Goal: Information Seeking & Learning: Learn about a topic

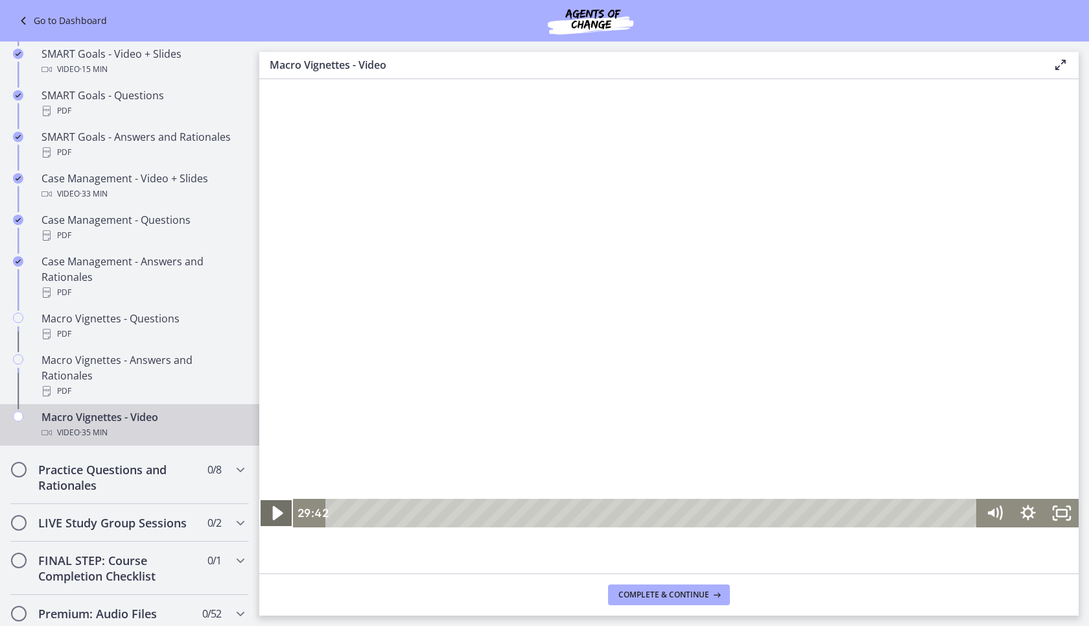
click at [278, 507] on icon "Play Video" at bounding box center [277, 512] width 40 height 34
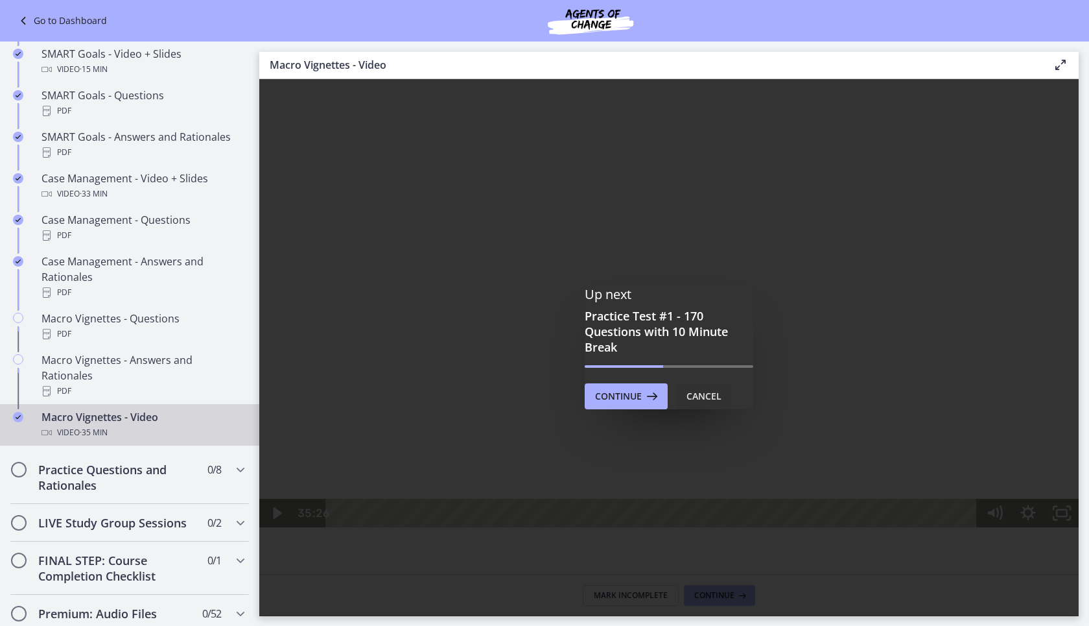
click at [700, 394] on div "Cancel" at bounding box center [703, 396] width 35 height 16
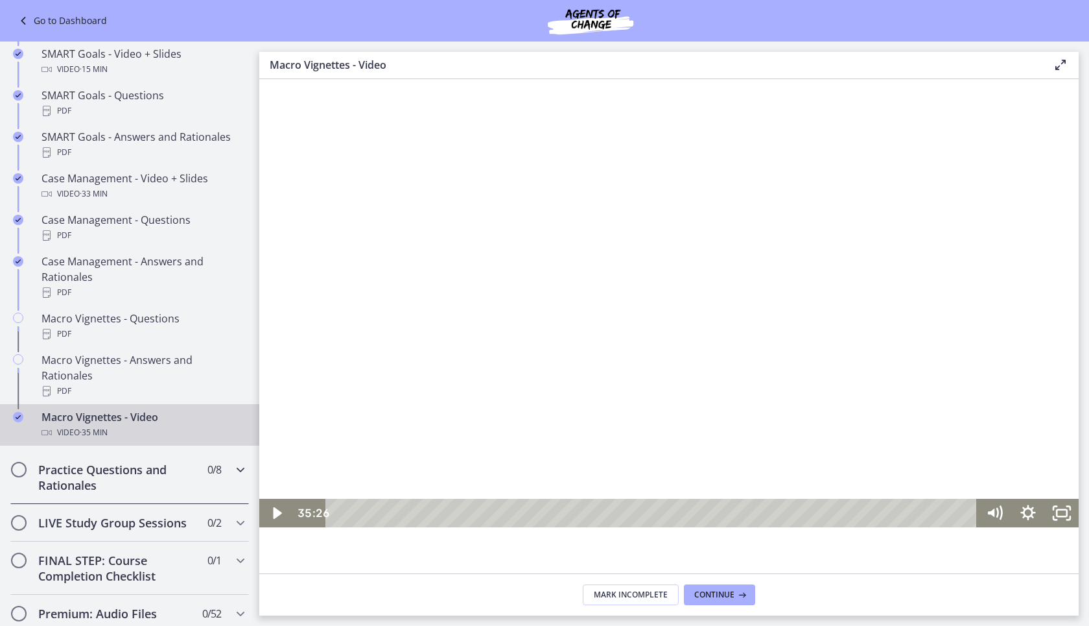
click at [239, 462] on icon "Chapters" at bounding box center [241, 470] width 16 height 16
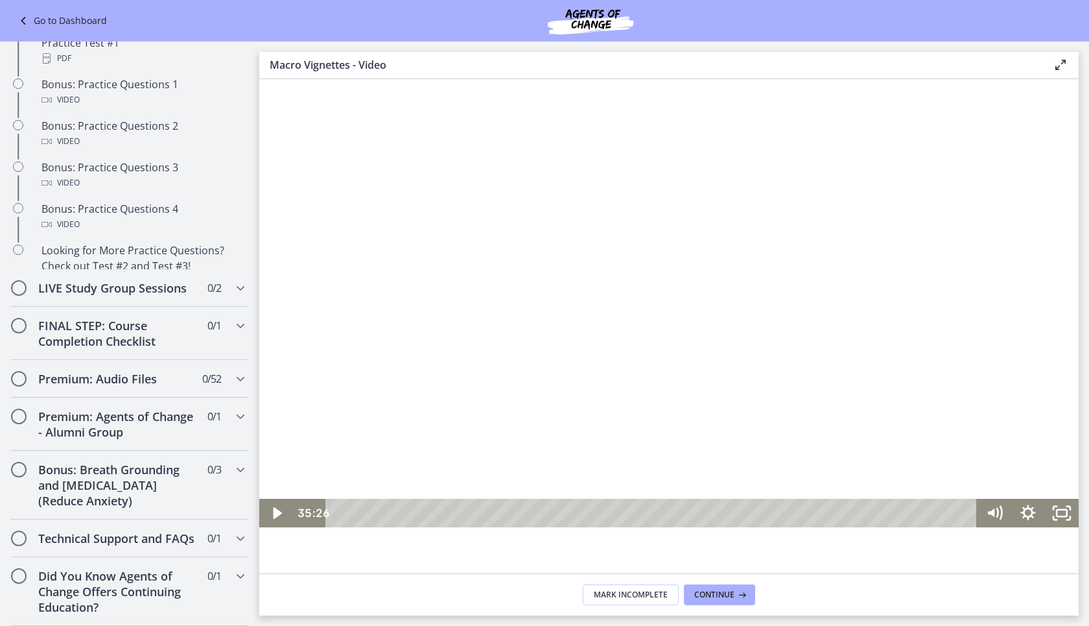
scroll to position [641, 0]
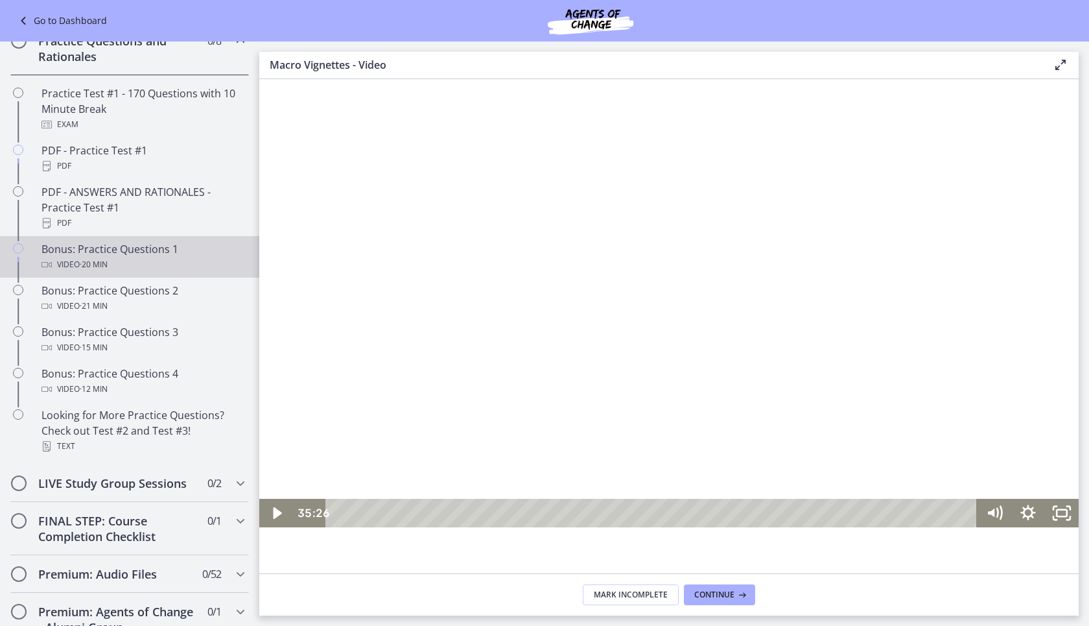
click at [185, 252] on div "Bonus: Practice Questions 1 Video · 20 min" at bounding box center [142, 256] width 202 height 31
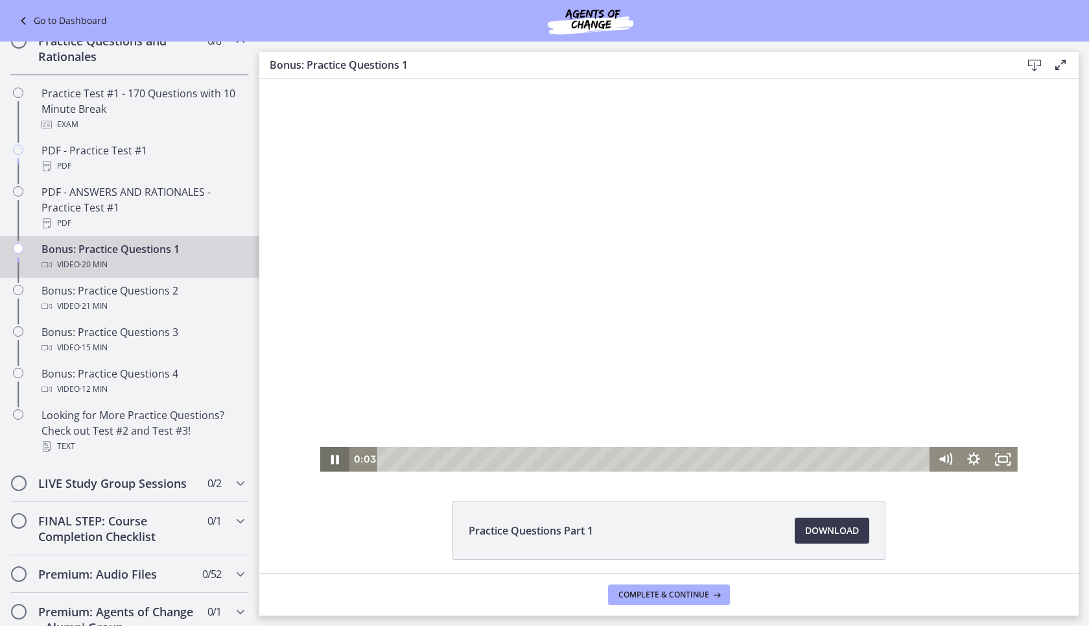
click at [331, 460] on icon "Pause" at bounding box center [334, 459] width 29 height 25
click at [333, 464] on icon "Play Video" at bounding box center [336, 459] width 35 height 30
click at [1000, 460] on icon "Fullscreen" at bounding box center [1003, 459] width 29 height 25
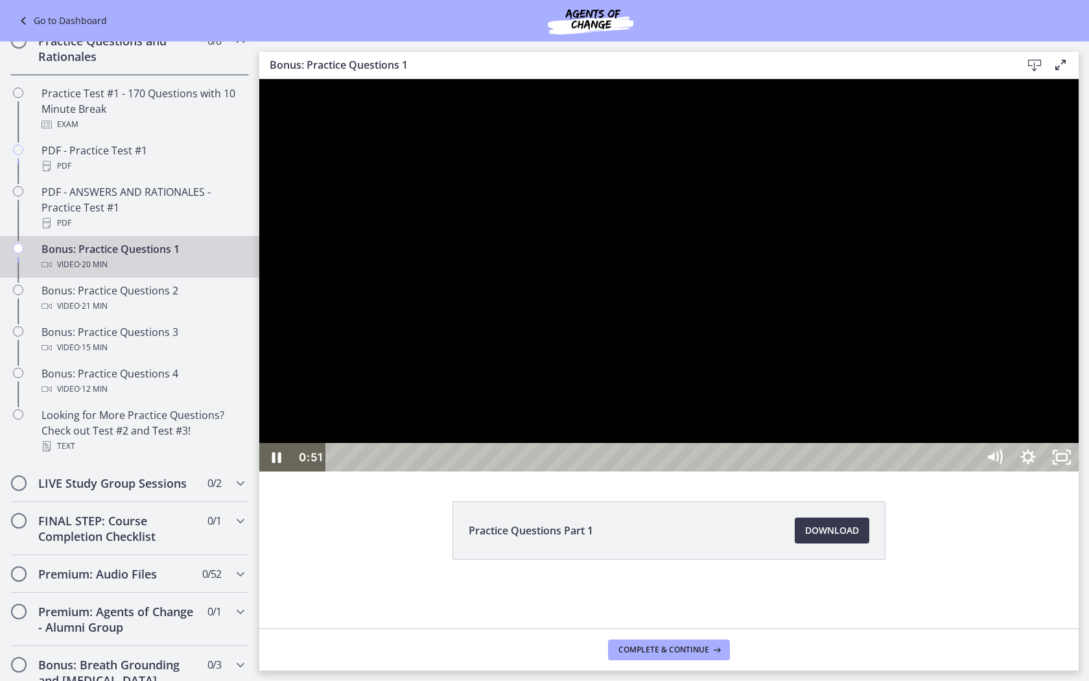
click at [813, 247] on div at bounding box center [668, 275] width 819 height 392
click at [277, 463] on icon "Play Video" at bounding box center [277, 457] width 8 height 12
click at [1079, 471] on div at bounding box center [668, 275] width 819 height 392
click at [1079, 463] on div at bounding box center [668, 275] width 819 height 392
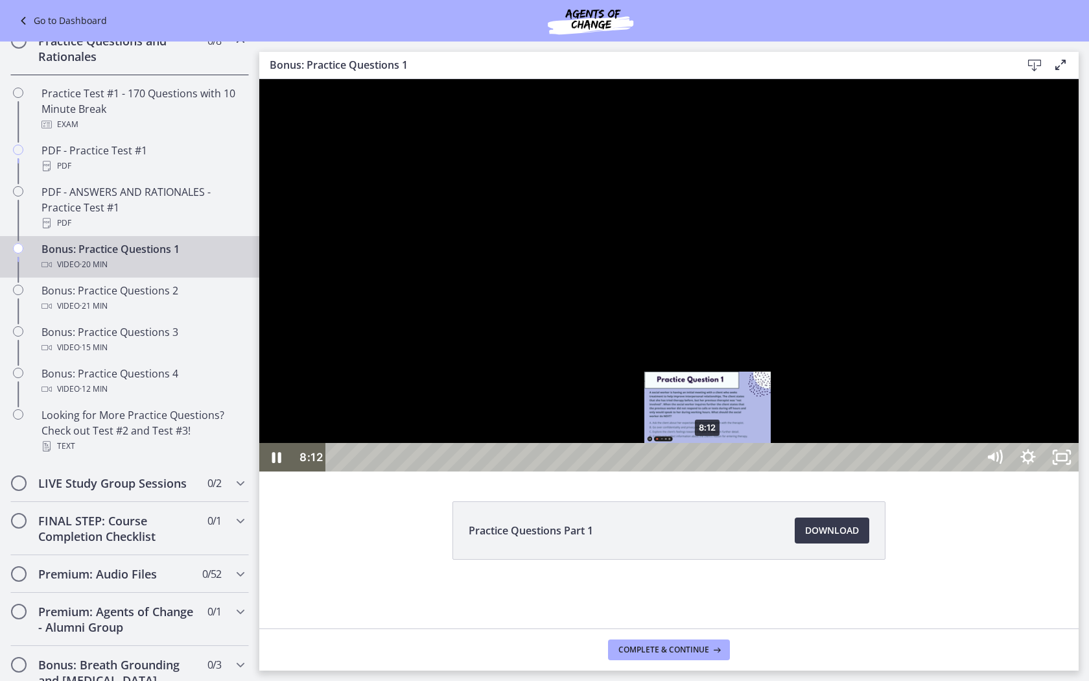
drag, startPoint x: 728, startPoint y: 745, endPoint x: 707, endPoint y: 745, distance: 20.8
click at [707, 462] on div "Playbar" at bounding box center [708, 457] width 10 height 10
click at [691, 471] on div "7:48" at bounding box center [653, 457] width 631 height 29
drag, startPoint x: 692, startPoint y: 745, endPoint x: 712, endPoint y: 744, distance: 20.1
click at [712, 462] on div "Playbar" at bounding box center [712, 457] width 10 height 10
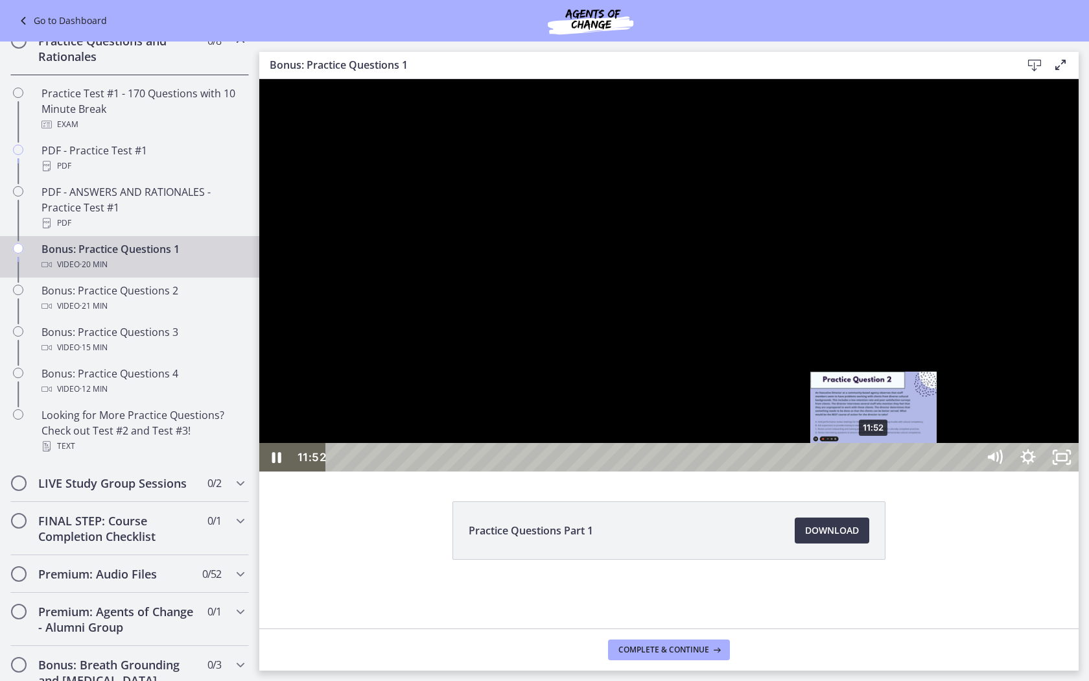
drag, startPoint x: 862, startPoint y: 747, endPoint x: 874, endPoint y: 747, distance: 12.3
click at [874, 462] on div "Playbar" at bounding box center [874, 457] width 10 height 10
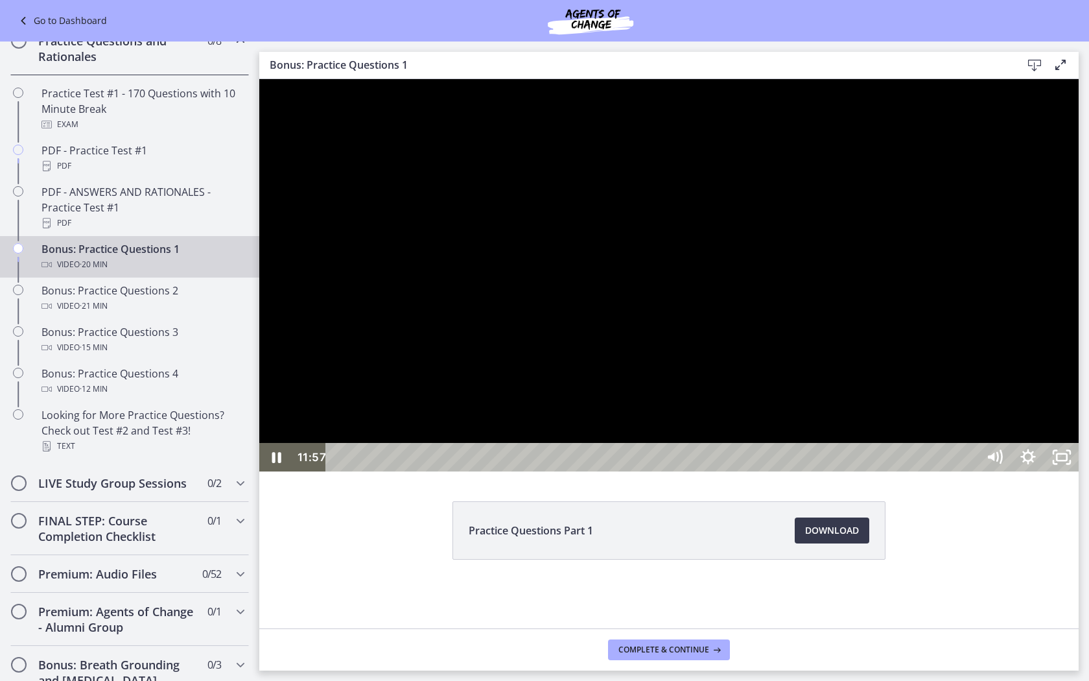
click at [885, 471] on div at bounding box center [668, 275] width 819 height 392
click at [884, 471] on div at bounding box center [668, 275] width 819 height 392
click at [1047, 471] on div at bounding box center [668, 275] width 819 height 392
click at [1079, 387] on div at bounding box center [668, 275] width 819 height 392
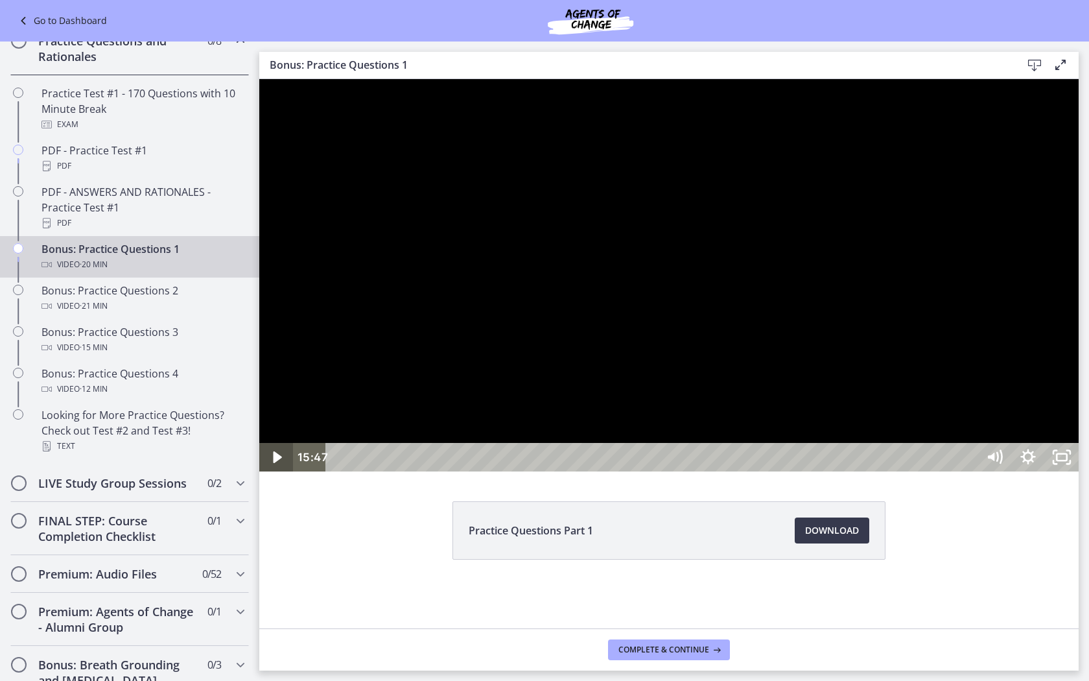
click at [277, 463] on icon "Play Video" at bounding box center [277, 457] width 8 height 12
click at [280, 464] on icon "Pause" at bounding box center [276, 457] width 11 height 13
click at [1048, 272] on div at bounding box center [668, 275] width 819 height 392
click at [969, 471] on div "16:08" at bounding box center [653, 457] width 631 height 29
click at [1077, 462] on div "Playbar" at bounding box center [1076, 457] width 10 height 10
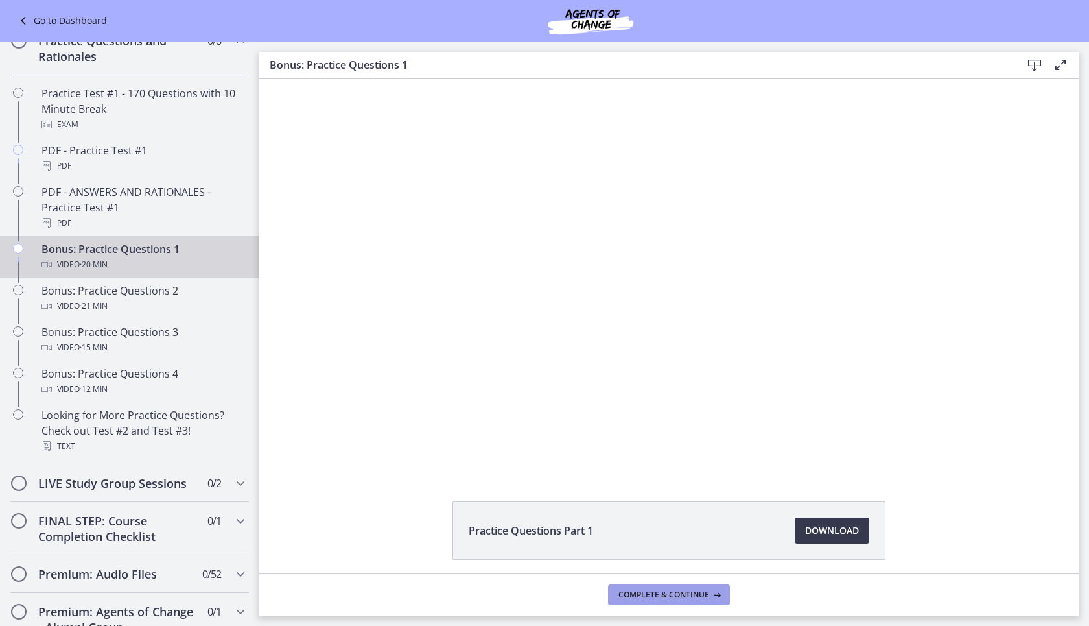
click at [669, 600] on button "Complete & continue" at bounding box center [669, 594] width 122 height 21
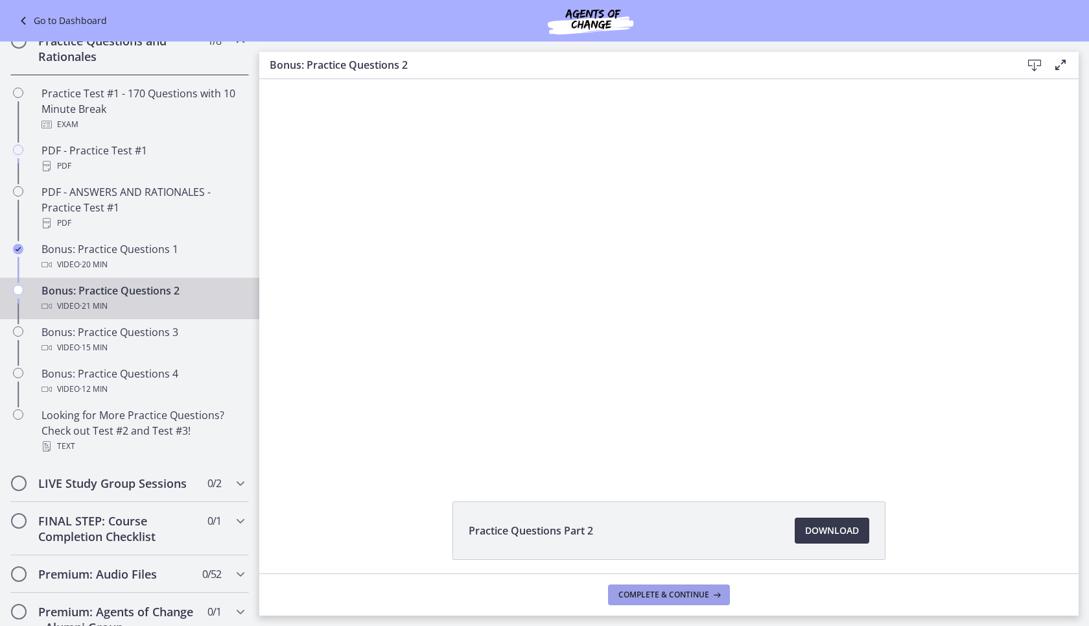
click at [639, 601] on button "Complete & continue" at bounding box center [669, 594] width 122 height 21
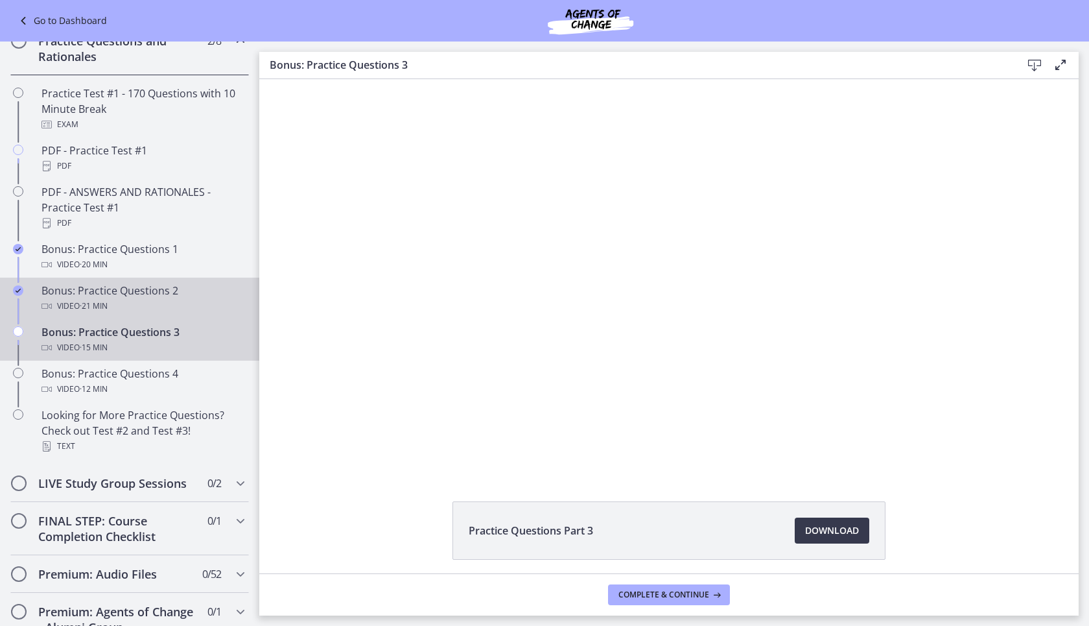
click at [132, 297] on div "Bonus: Practice Questions 2 Video · 21 min" at bounding box center [142, 298] width 202 height 31
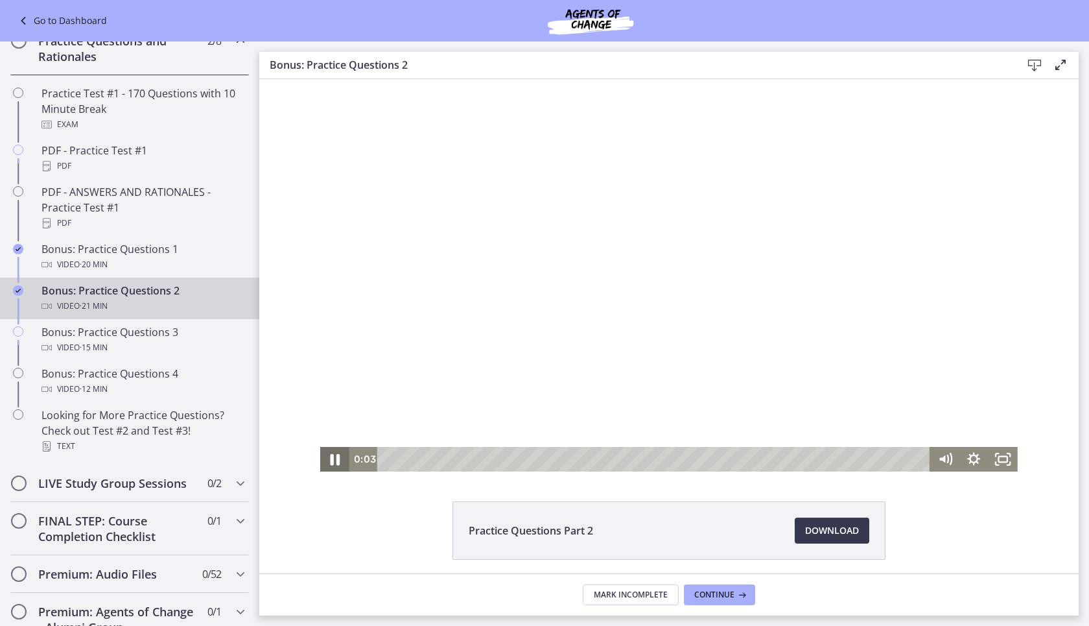
click at [334, 462] on icon "Pause" at bounding box center [335, 459] width 35 height 30
click at [336, 460] on icon "Play Video" at bounding box center [337, 459] width 8 height 10
click at [1000, 463] on icon "Fullscreen" at bounding box center [1003, 459] width 29 height 25
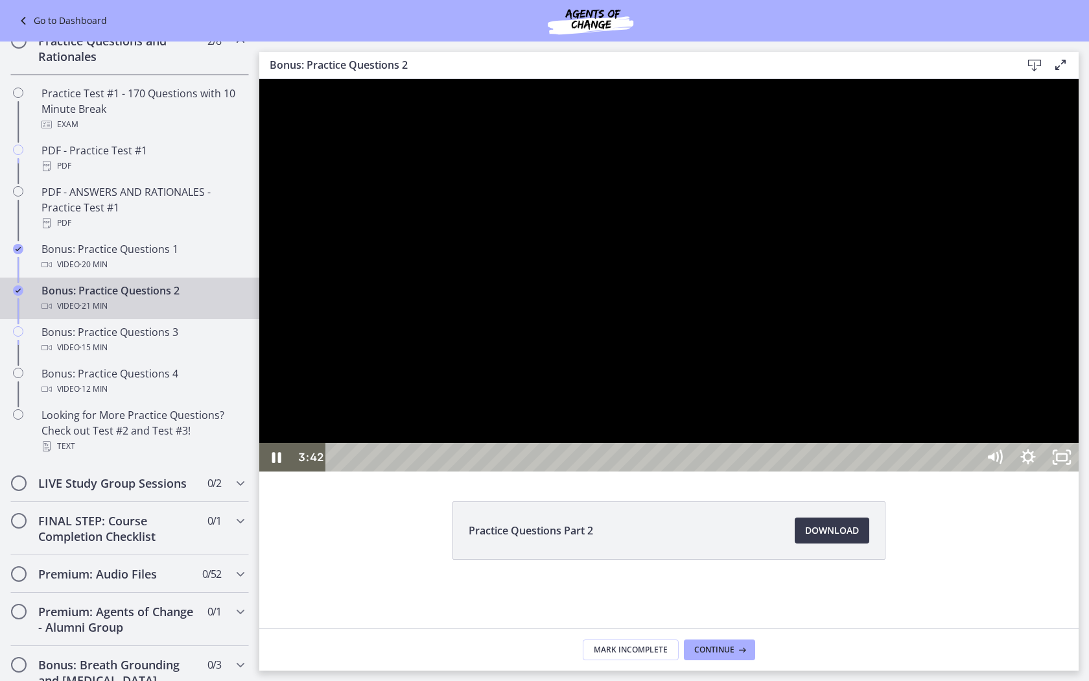
click at [1079, 471] on div at bounding box center [668, 275] width 819 height 392
click at [272, 471] on icon "Play Video" at bounding box center [278, 457] width 34 height 29
click at [484, 451] on div at bounding box center [668, 275] width 819 height 392
click at [274, 464] on icon "Play Video" at bounding box center [278, 457] width 10 height 14
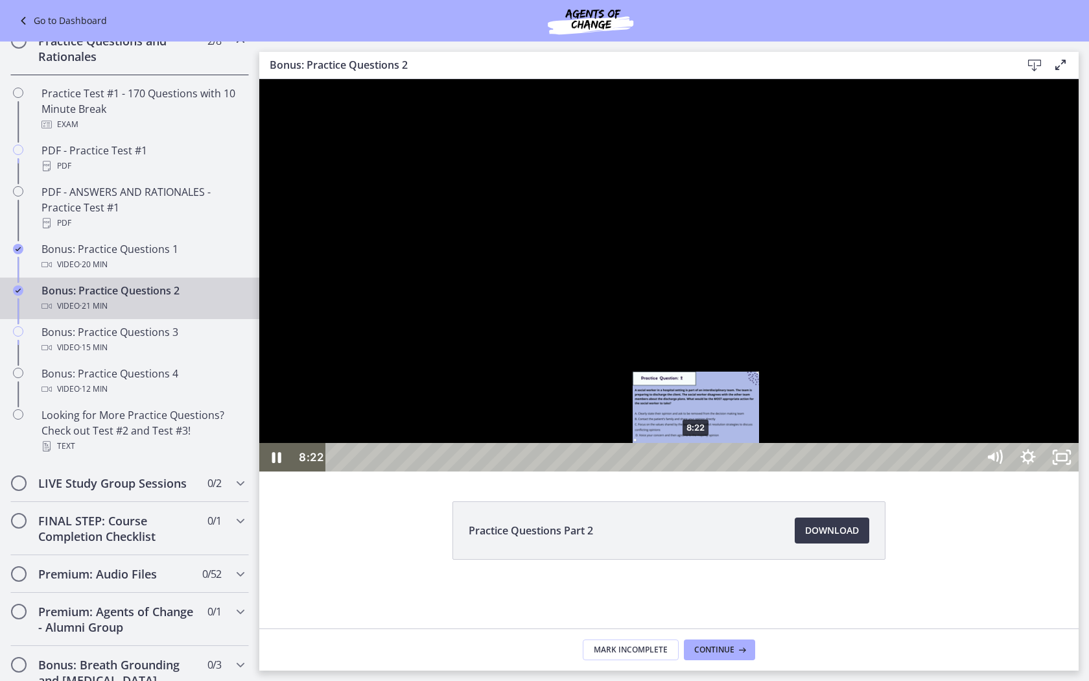
click at [697, 462] on div "Playbar" at bounding box center [697, 457] width 10 height 10
drag, startPoint x: 698, startPoint y: 745, endPoint x: 686, endPoint y: 744, distance: 11.7
click at [686, 462] on div "Playbar" at bounding box center [687, 457] width 10 height 10
click at [690, 462] on div "Playbar" at bounding box center [690, 457] width 10 height 10
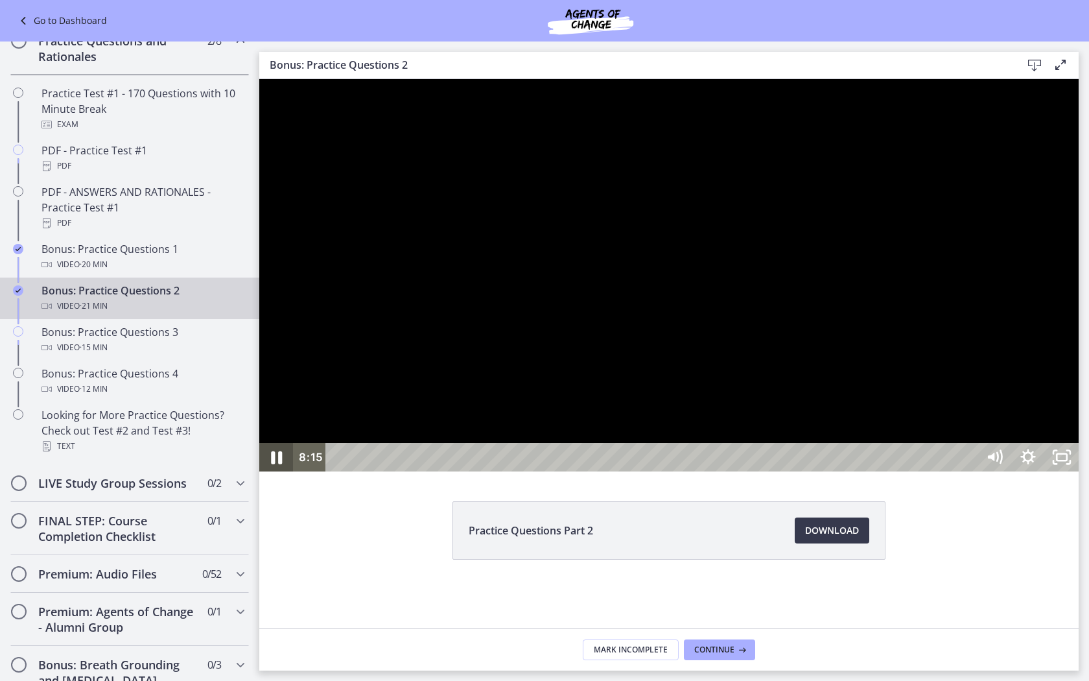
click at [276, 475] on icon "Pause" at bounding box center [276, 457] width 40 height 34
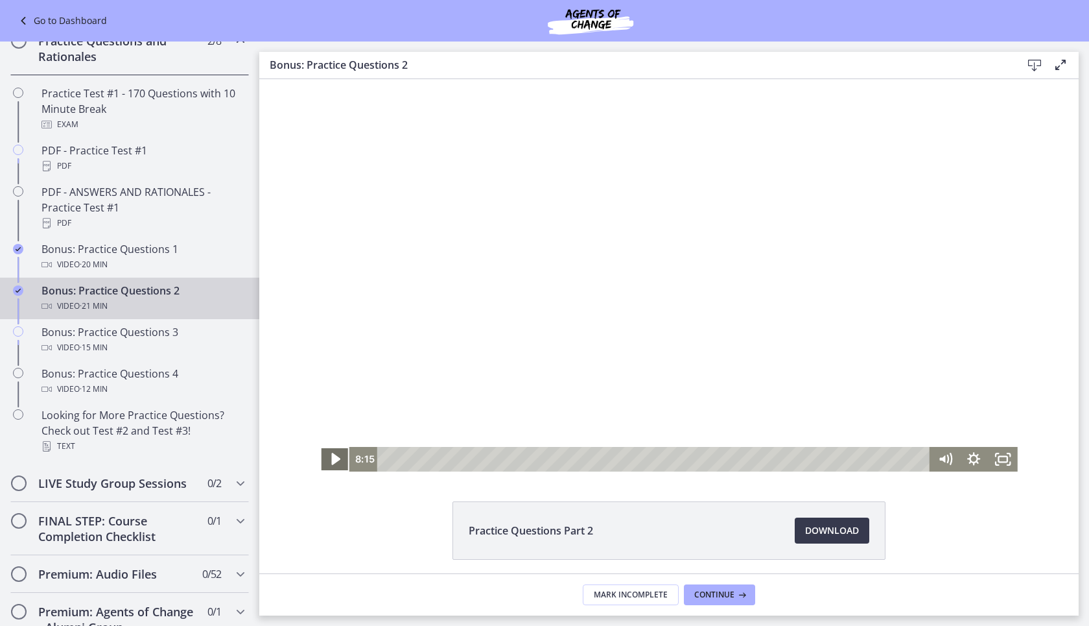
click at [332, 461] on icon "Play Video" at bounding box center [336, 459] width 35 height 30
click at [999, 457] on icon "Fullscreen" at bounding box center [1002, 459] width 35 height 30
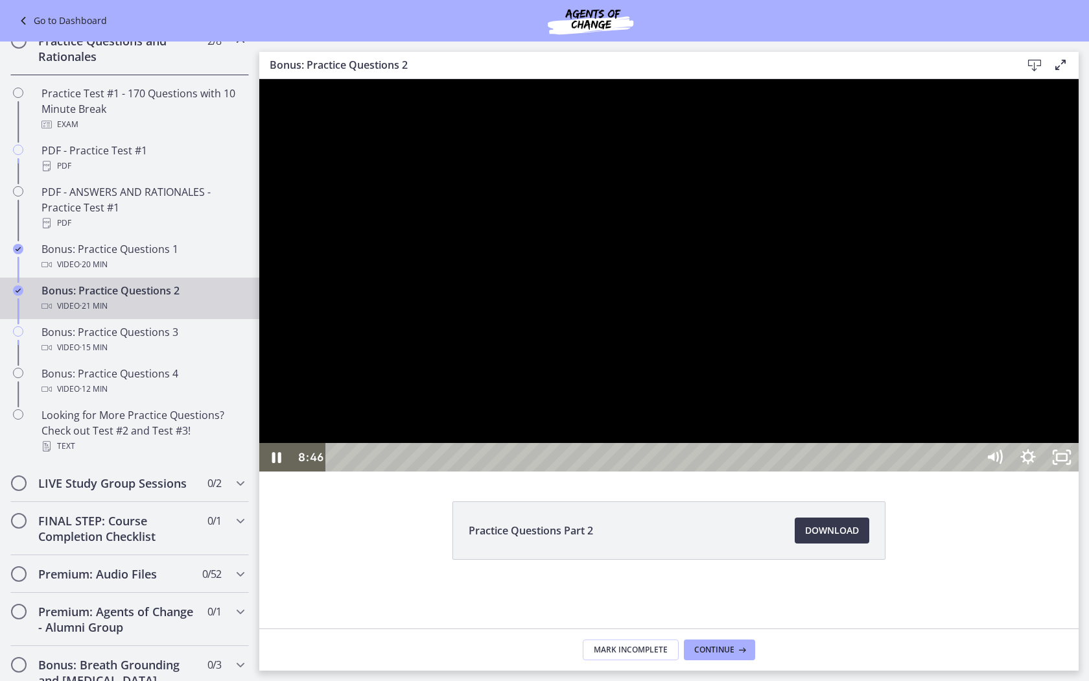
click at [1079, 398] on div at bounding box center [668, 275] width 819 height 392
click at [273, 463] on icon "Play Video" at bounding box center [277, 457] width 8 height 12
click at [692, 368] on div at bounding box center [668, 275] width 819 height 392
click at [277, 463] on icon "Play Video" at bounding box center [277, 457] width 8 height 12
click at [799, 407] on div at bounding box center [668, 275] width 819 height 392
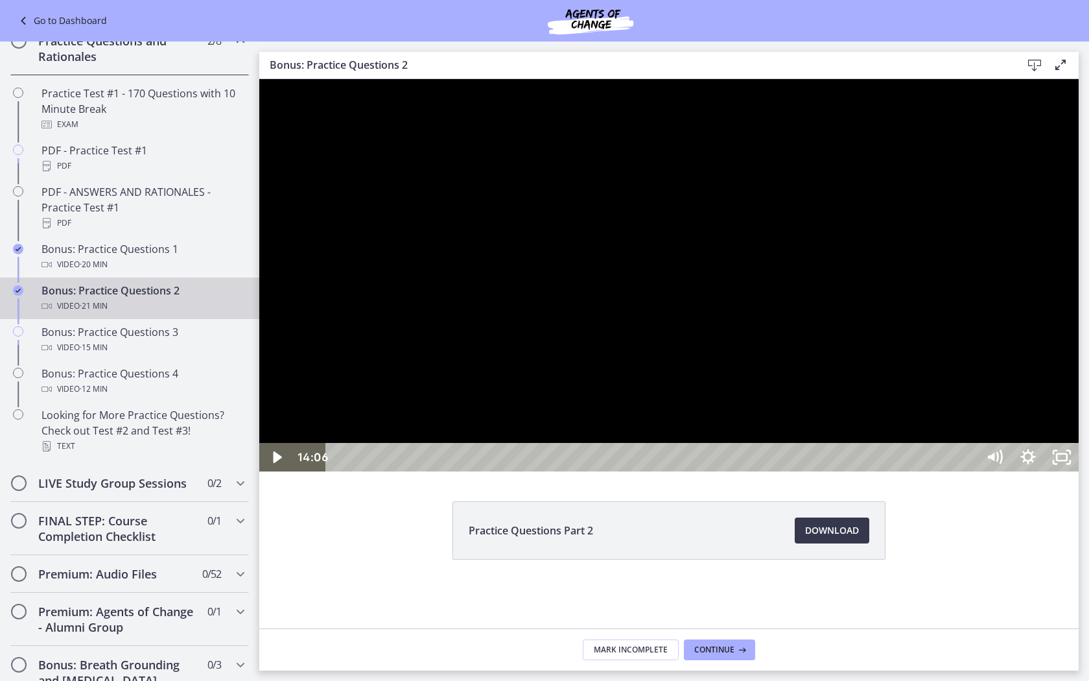
click at [799, 407] on div at bounding box center [668, 275] width 819 height 392
click at [525, 403] on div at bounding box center [668, 275] width 819 height 392
click at [397, 423] on div at bounding box center [668, 275] width 819 height 392
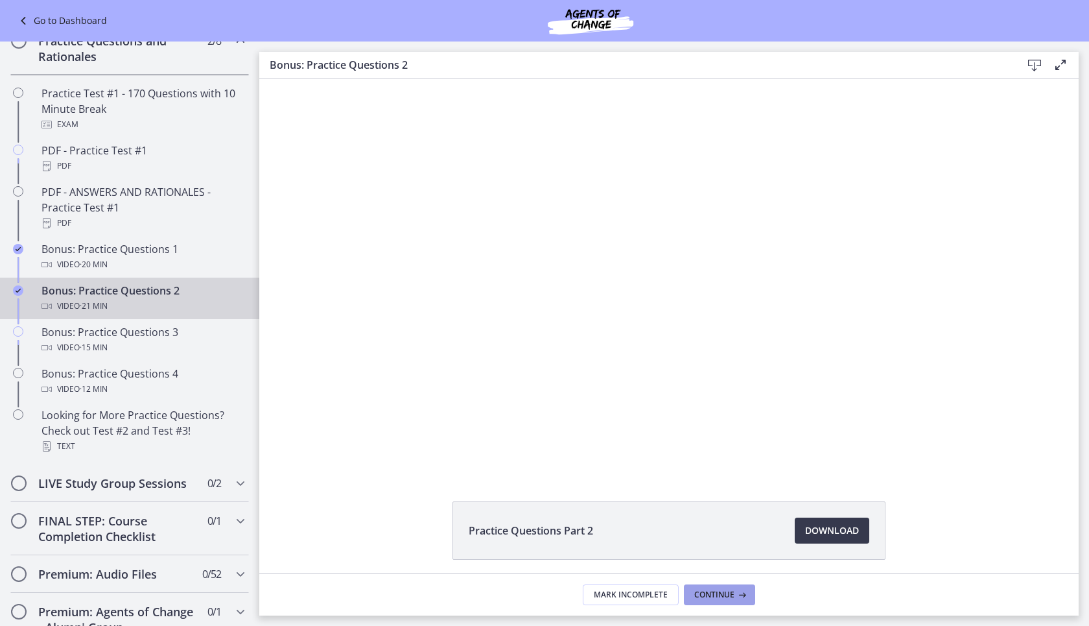
click at [742, 597] on icon at bounding box center [740, 594] width 13 height 10
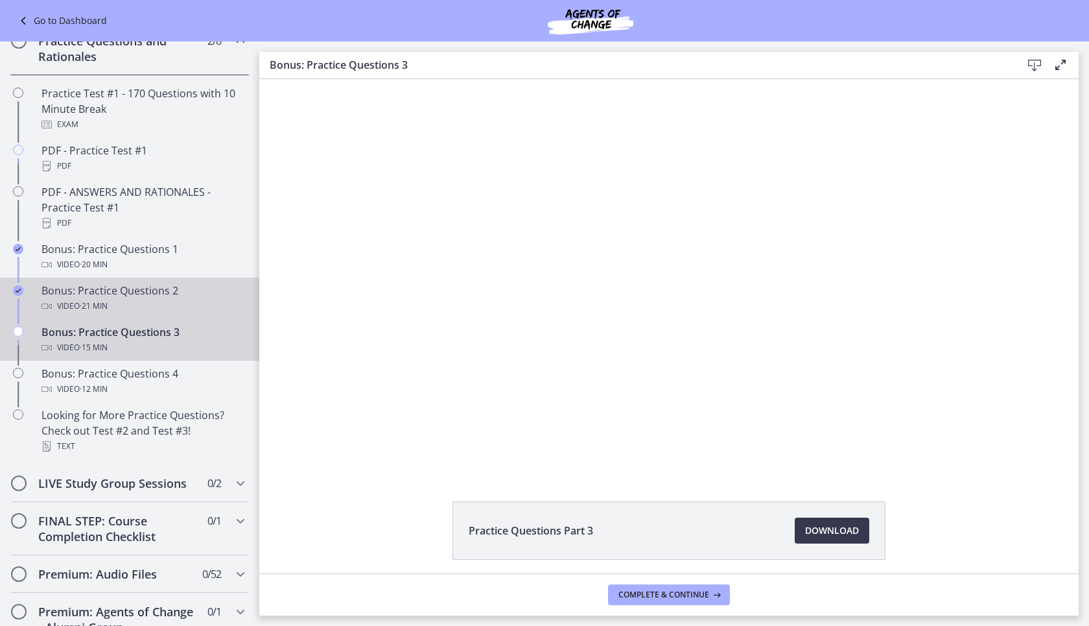
click at [124, 302] on div "Video · 21 min" at bounding box center [142, 306] width 202 height 16
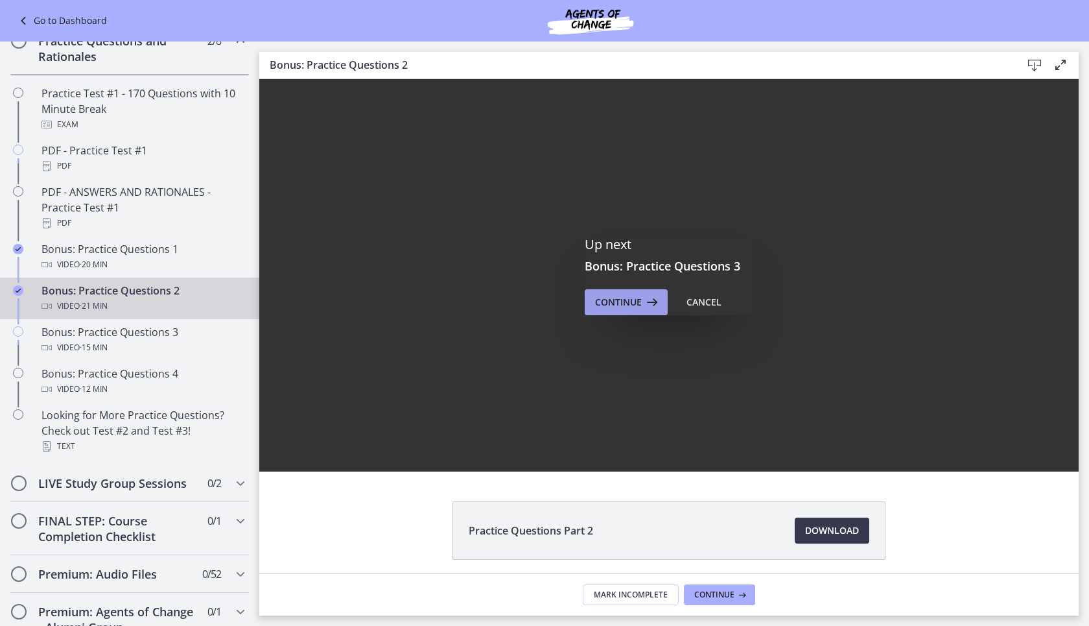
click at [615, 303] on span "Continue" at bounding box center [618, 302] width 47 height 16
